Goal: Task Accomplishment & Management: Complete application form

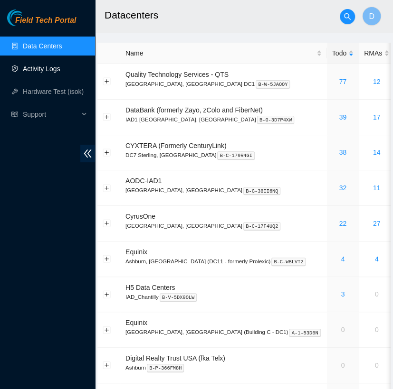
click at [54, 73] on link "Activity Logs" at bounding box center [42, 69] width 38 height 8
click at [54, 69] on link "Activity Logs" at bounding box center [42, 69] width 38 height 8
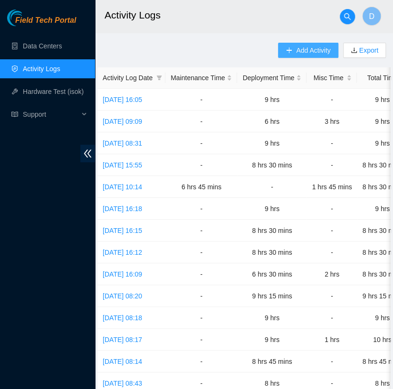
click at [311, 50] on span "Add Activity" at bounding box center [313, 50] width 34 height 10
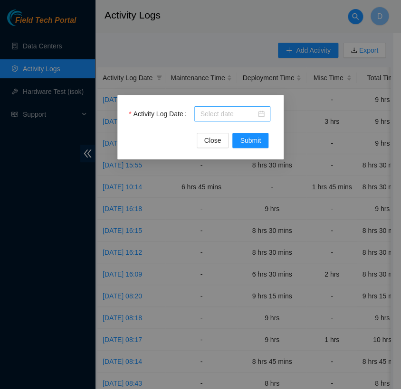
click at [247, 108] on div at bounding box center [232, 113] width 76 height 15
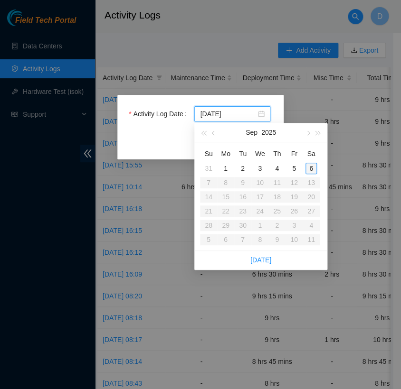
type input "2025-09-06"
click at [311, 169] on div "6" at bounding box center [310, 168] width 11 height 11
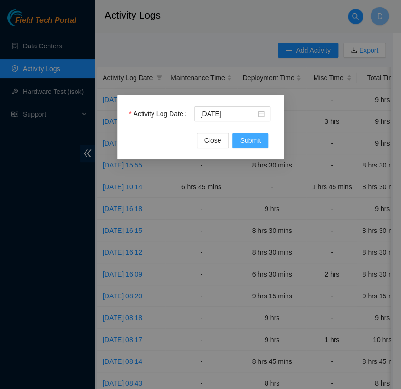
click at [250, 142] on span "Submit" at bounding box center [250, 140] width 21 height 10
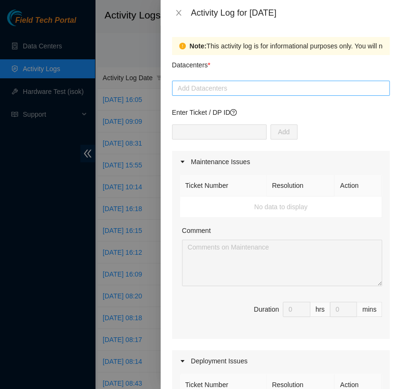
click at [271, 86] on div at bounding box center [280, 88] width 213 height 11
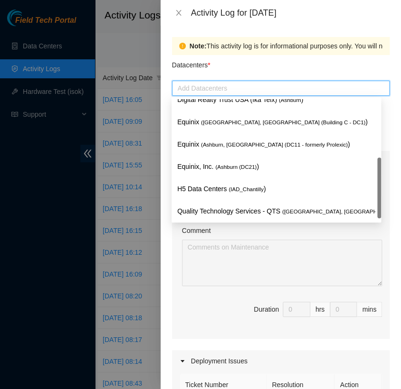
scroll to position [119, 0]
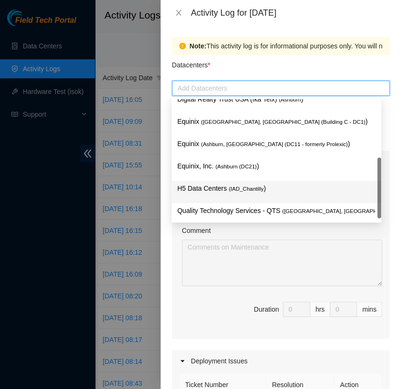
click at [253, 183] on p "H5 Data Centers ( IAD_Chantilly )" at bounding box center [276, 188] width 198 height 11
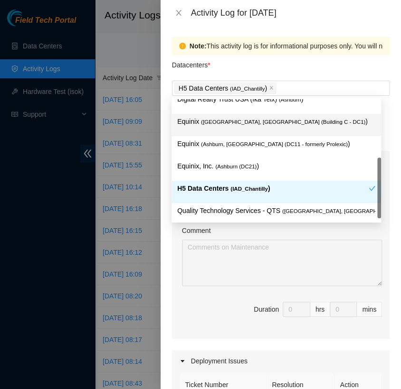
click at [265, 68] on div "Datacenters *" at bounding box center [280, 68] width 217 height 26
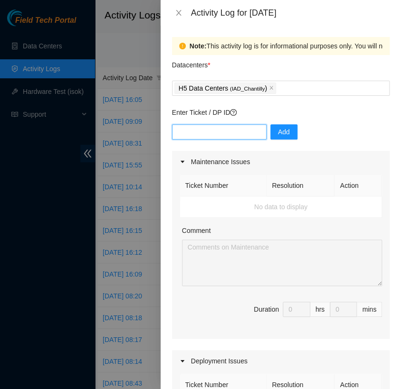
click at [225, 132] on input "text" at bounding box center [219, 131] width 94 height 15
type input "DP82714"
click at [278, 134] on span "Add" at bounding box center [284, 132] width 12 height 10
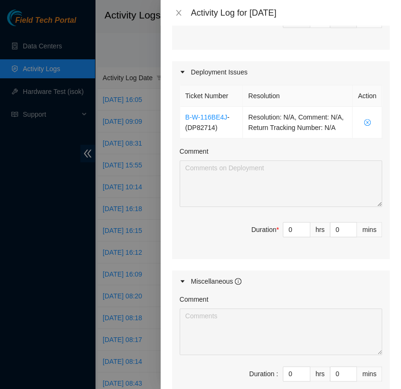
scroll to position [298, 0]
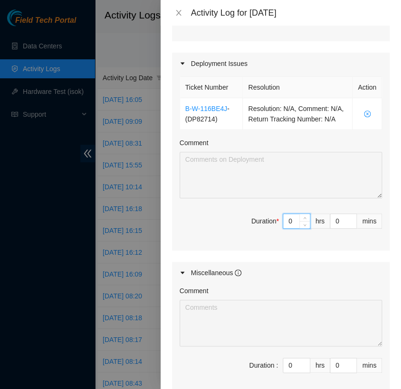
click at [288, 227] on input "0" at bounding box center [296, 221] width 27 height 14
type input "4"
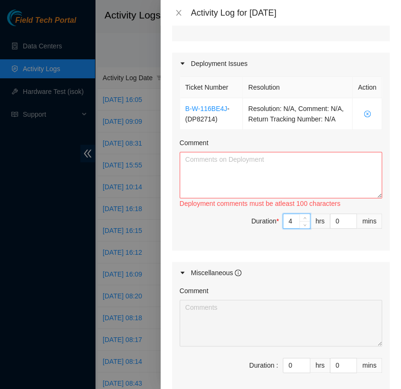
type input "4"
type input "3"
type input "30"
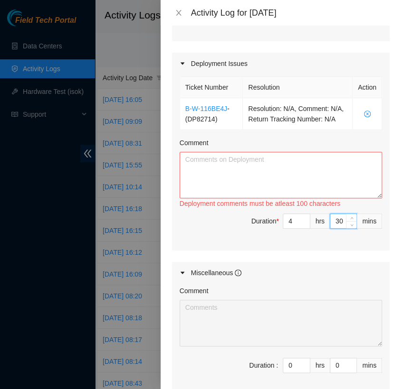
type input "30"
click at [219, 174] on textarea "Comment" at bounding box center [280, 175] width 202 height 47
paste textarea "[nie-field-iad]DP82714 @ H5"
paste textarea "Hey Team, EOD Update - applied all gear and server labels - cleaned up around r…"
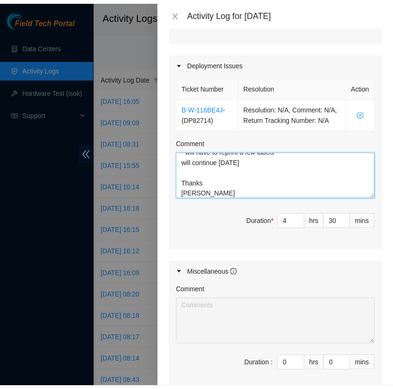
scroll to position [417, 0]
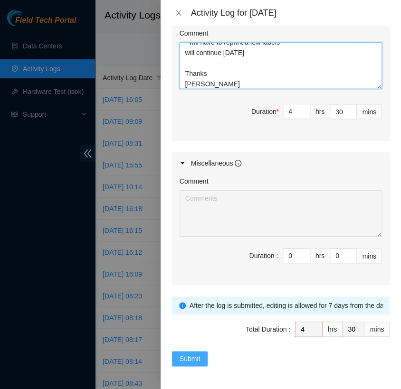
type textarea "[nie-field-iad]DP82714 @ H5 Hey Team, EOD Update - applied all gear and server …"
click at [199, 356] on span "Submit" at bounding box center [189, 359] width 21 height 10
